Goal: Find specific page/section: Find specific page/section

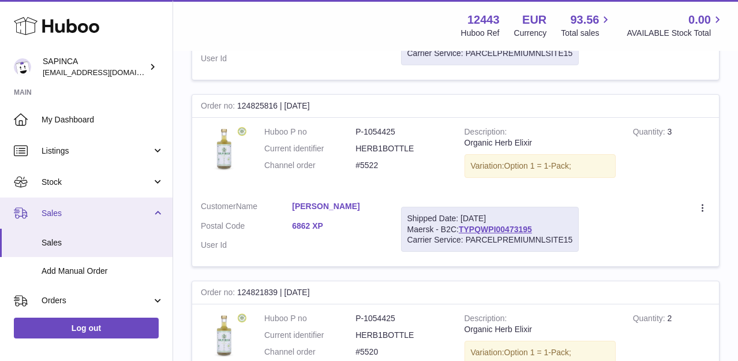
click at [58, 210] on span "Sales" at bounding box center [97, 213] width 110 height 11
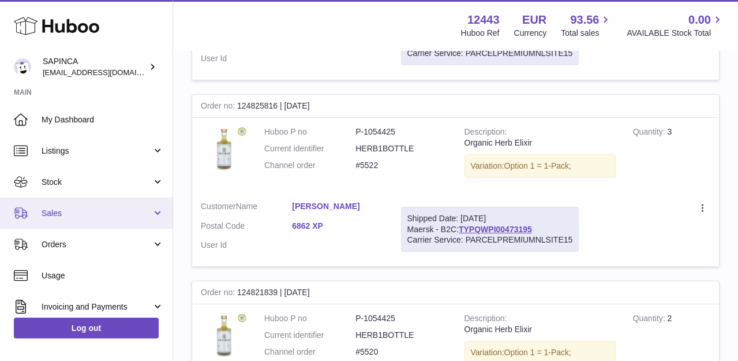
click at [58, 206] on link "Sales" at bounding box center [86, 212] width 173 height 31
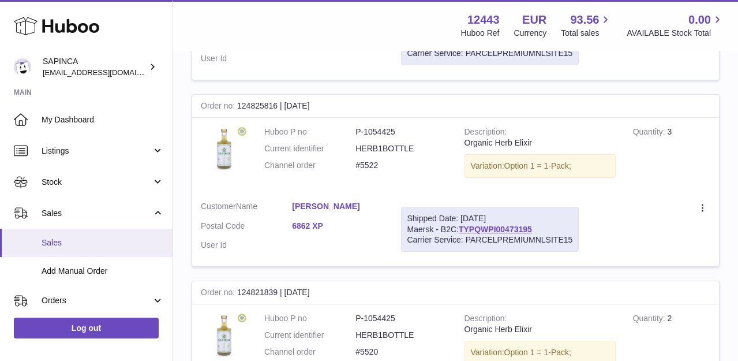
click at [50, 242] on span "Sales" at bounding box center [103, 242] width 122 height 11
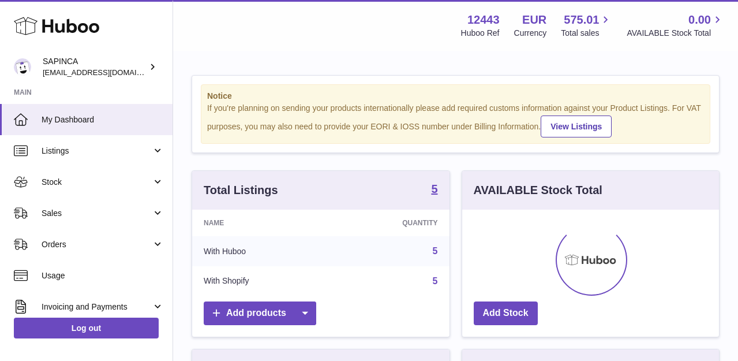
scroll to position [180, 257]
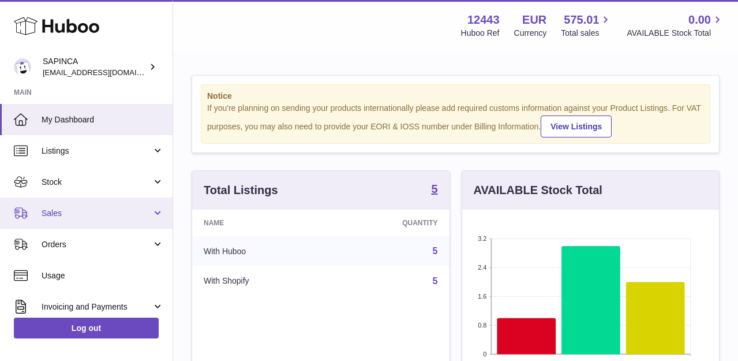
click at [60, 221] on link "Sales" at bounding box center [86, 212] width 173 height 31
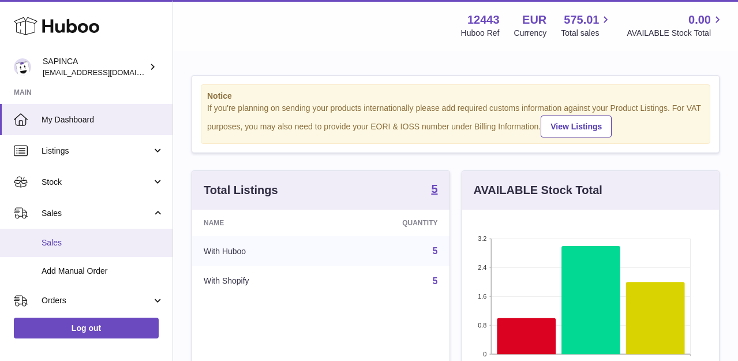
click at [60, 247] on span "Sales" at bounding box center [103, 242] width 122 height 11
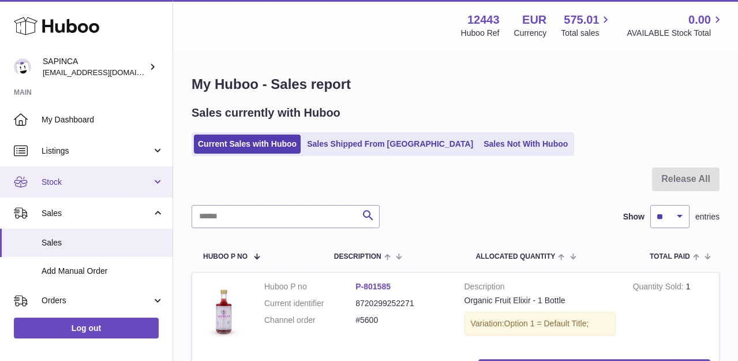
click at [59, 179] on span "Stock" at bounding box center [97, 182] width 110 height 11
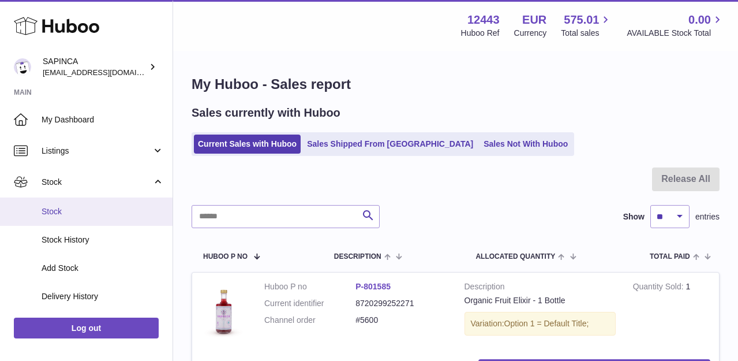
click at [60, 208] on span "Stock" at bounding box center [103, 211] width 122 height 11
